Goal: Task Accomplishment & Management: Manage account settings

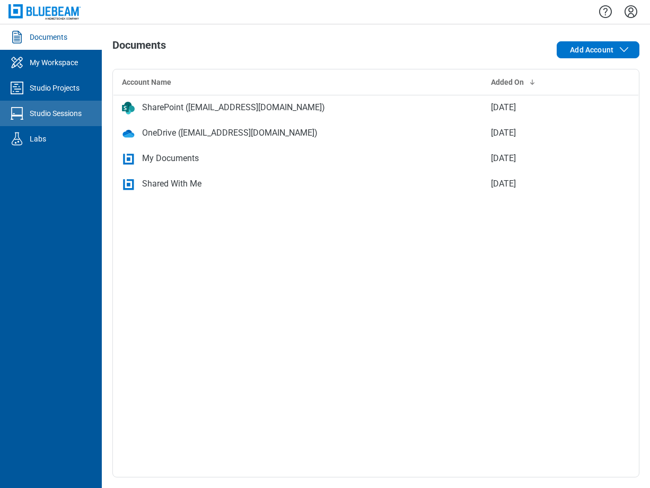
click at [68, 113] on div "Studio Sessions" at bounding box center [56, 113] width 52 height 11
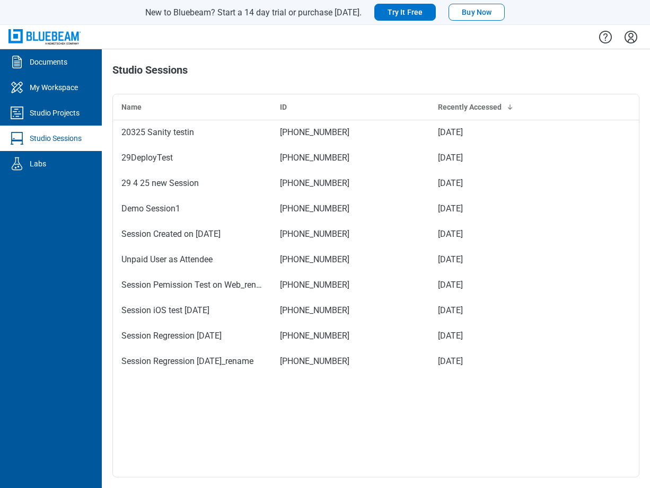
drag, startPoint x: 400, startPoint y: 75, endPoint x: 409, endPoint y: 76, distance: 9.6
click at [400, 75] on div "Studio Sessions" at bounding box center [270, 74] width 316 height 21
click at [636, 34] on icon "Settings" at bounding box center [631, 37] width 13 height 13
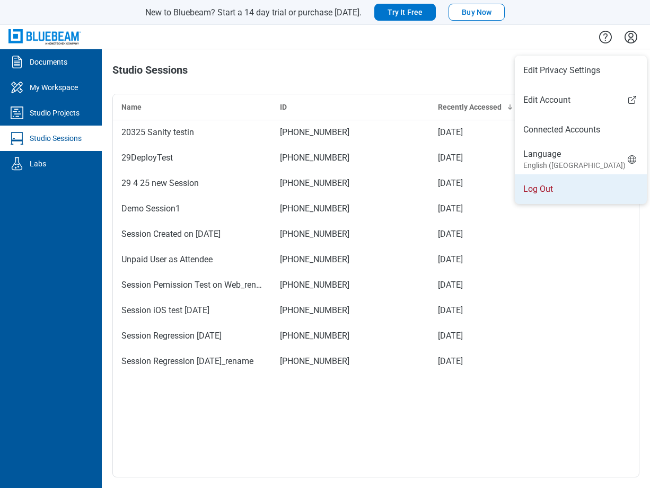
click at [532, 194] on li "Log Out" at bounding box center [581, 189] width 132 height 30
